Goal: Transaction & Acquisition: Subscribe to service/newsletter

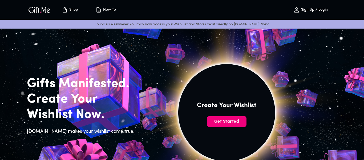
click at [228, 118] on span "Get Started" at bounding box center [226, 121] width 39 height 6
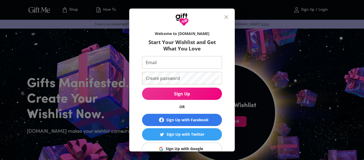
click at [181, 147] on div "Sign Up with Google" at bounding box center [184, 149] width 37 height 6
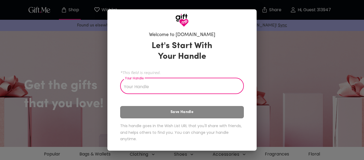
click at [266, 89] on div "Welcome to [DOMAIN_NAME] Let's Start With Your Handle *This field is required. …" at bounding box center [182, 80] width 364 height 160
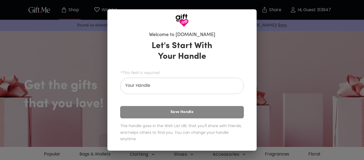
click at [186, 89] on input "Your Handle" at bounding box center [179, 86] width 118 height 15
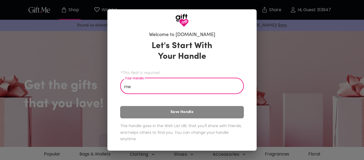
type input "me"
click at [186, 110] on div "Let's Start With Your Handle *This field is required. Your Handle me Your Handl…" at bounding box center [182, 92] width 124 height 108
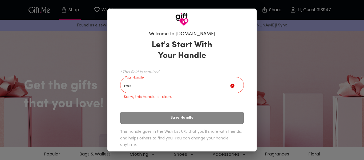
click at [243, 57] on div "Let's Start With Your Handle *This field is required. Your Handle me Your Handl…" at bounding box center [182, 94] width 124 height 114
